Goal: Transaction & Acquisition: Obtain resource

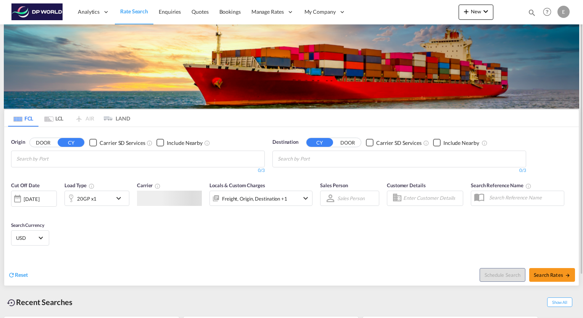
click at [77, 159] on input "Chips input." at bounding box center [52, 159] width 72 height 12
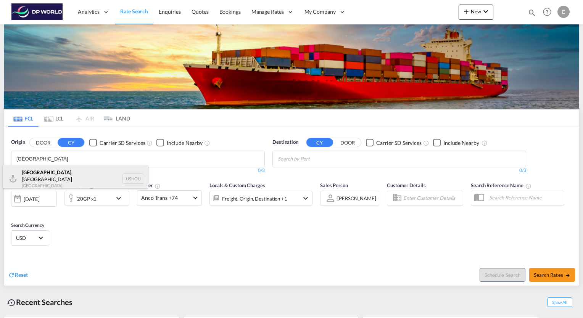
type input "[GEOGRAPHIC_DATA]"
click at [46, 172] on div "[GEOGRAPHIC_DATA] , [GEOGRAPHIC_DATA] [GEOGRAPHIC_DATA] USHOU" at bounding box center [75, 178] width 145 height 27
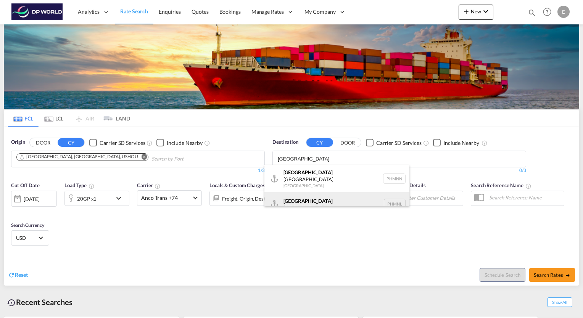
type input "[GEOGRAPHIC_DATA]"
click at [301, 194] on div "[GEOGRAPHIC_DATA] [GEOGRAPHIC_DATA] PHMNL" at bounding box center [336, 203] width 145 height 23
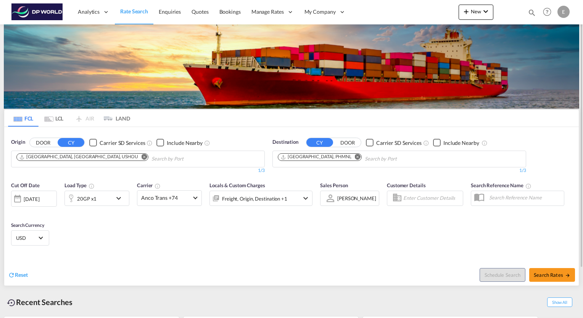
click at [117, 197] on md-icon "icon-chevron-down" at bounding box center [120, 198] width 13 height 9
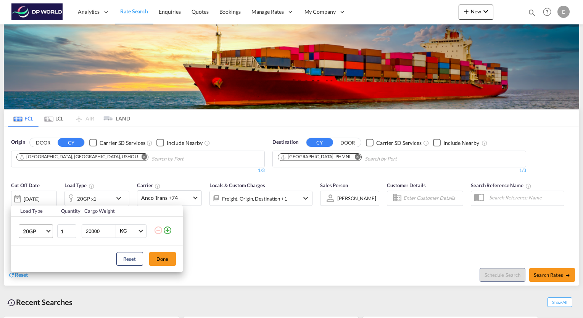
click at [48, 231] on span "Choose: \a20GP" at bounding box center [48, 230] width 4 height 4
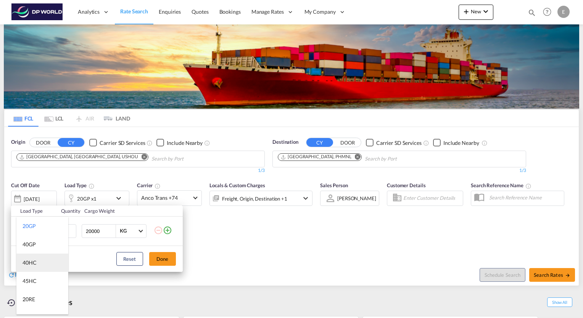
drag, startPoint x: 36, startPoint y: 261, endPoint x: 44, endPoint y: 261, distance: 8.0
click at [36, 261] on md-option "40HC" at bounding box center [42, 263] width 52 height 18
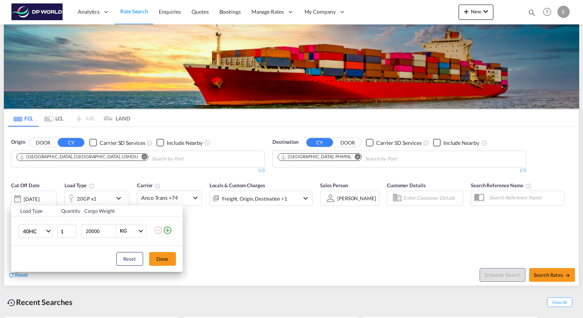
click at [179, 261] on div "Reset Done" at bounding box center [97, 259] width 172 height 26
click at [170, 262] on button "Done" at bounding box center [162, 259] width 27 height 14
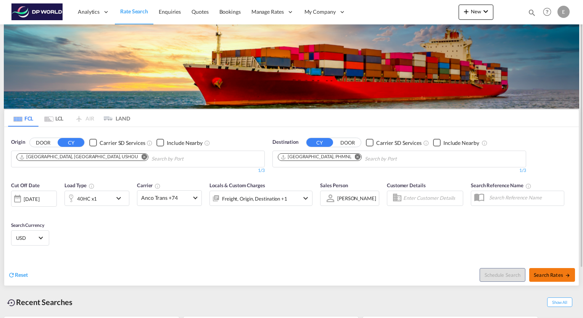
click at [560, 272] on span "Search Rates" at bounding box center [552, 275] width 37 height 6
type input "USHOU to PHMNL / [DATE]"
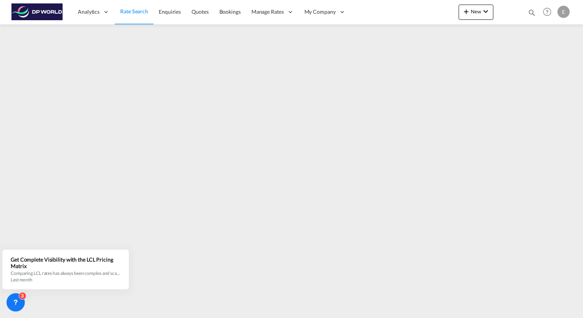
click at [516, 21] on div at bounding box center [508, 12] width 30 height 23
